Goal: Information Seeking & Learning: Learn about a topic

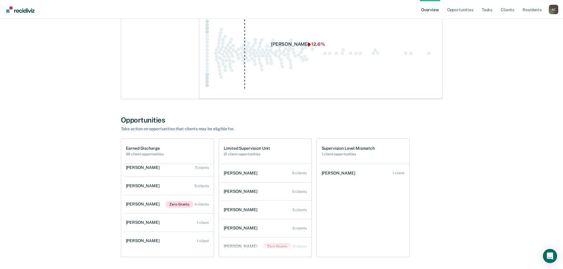
scroll to position [96, 0]
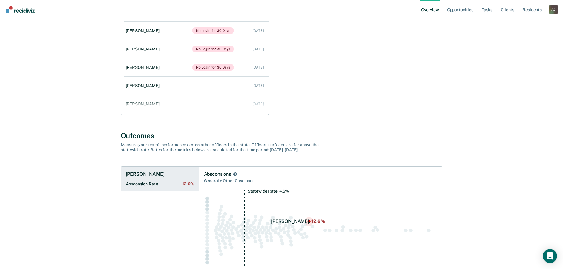
click at [147, 174] on h1 "Brandon Phillips" at bounding box center [145, 175] width 39 height 6
